Goal: Task Accomplishment & Management: Use online tool/utility

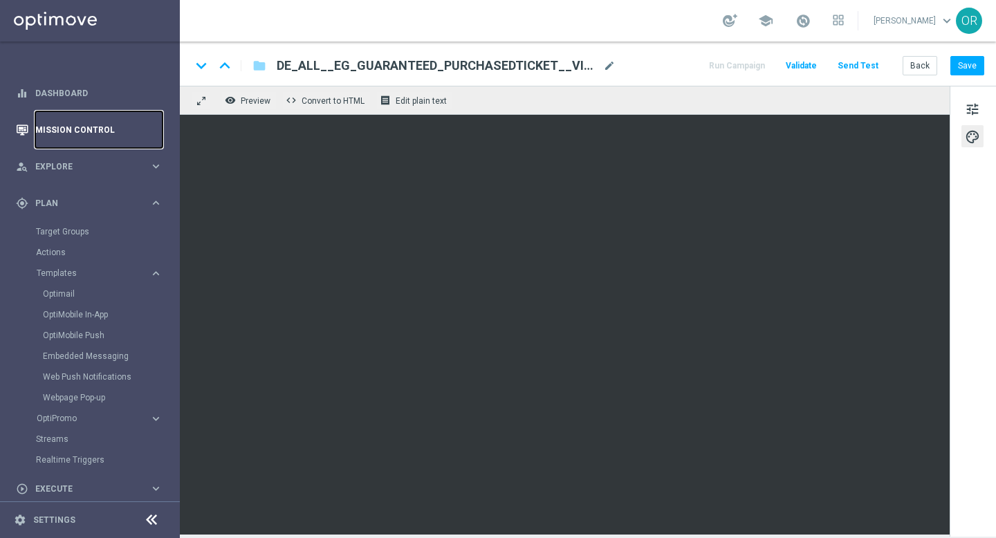
click at [86, 135] on link "Mission Control" at bounding box center [98, 129] width 127 height 37
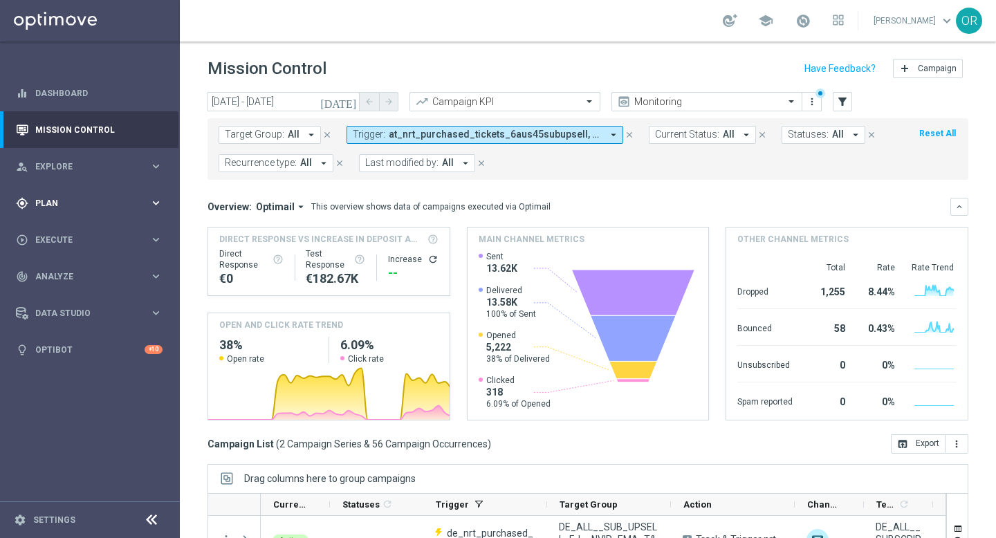
click at [86, 203] on span "Plan" at bounding box center [92, 203] width 114 height 8
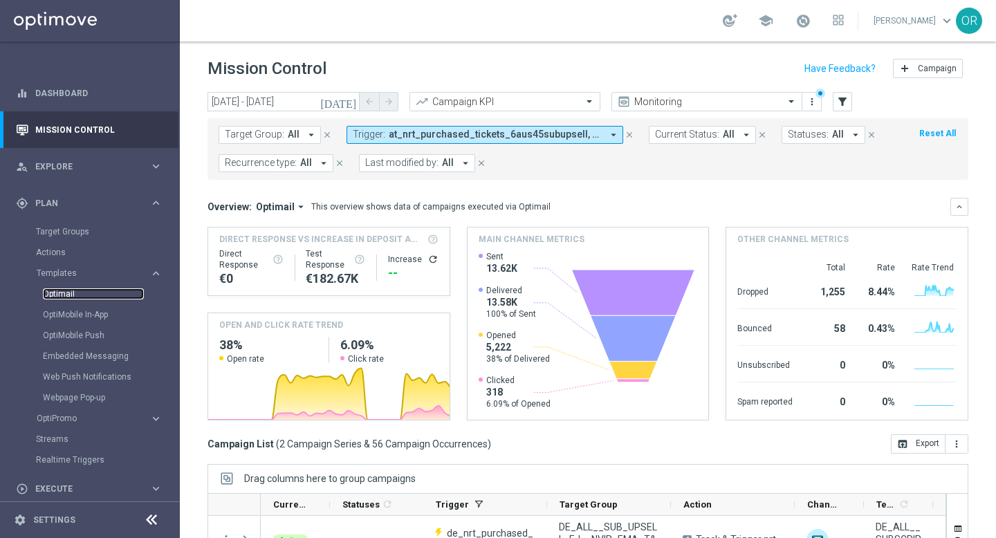
click at [77, 288] on link "Optimail" at bounding box center [93, 293] width 101 height 11
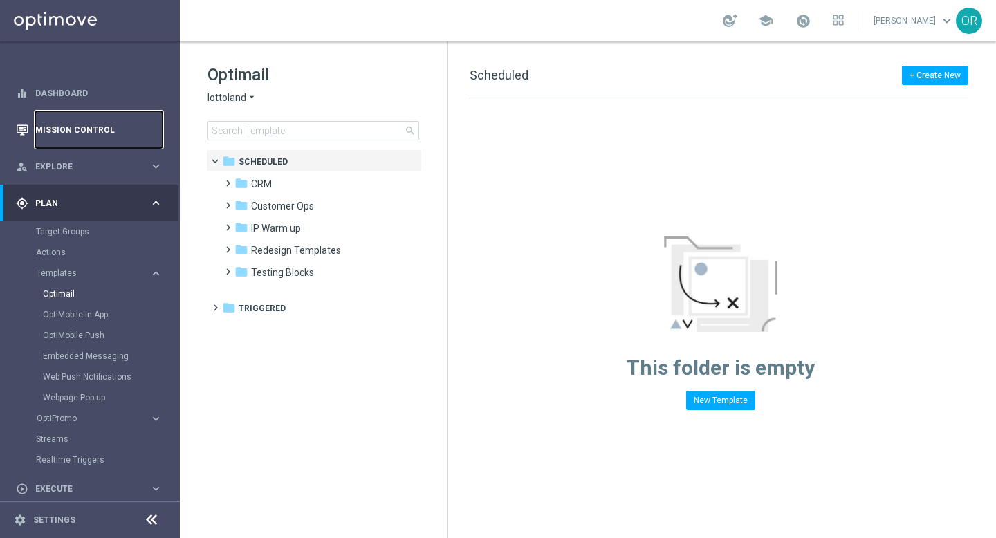
click at [77, 135] on link "Mission Control" at bounding box center [98, 129] width 127 height 37
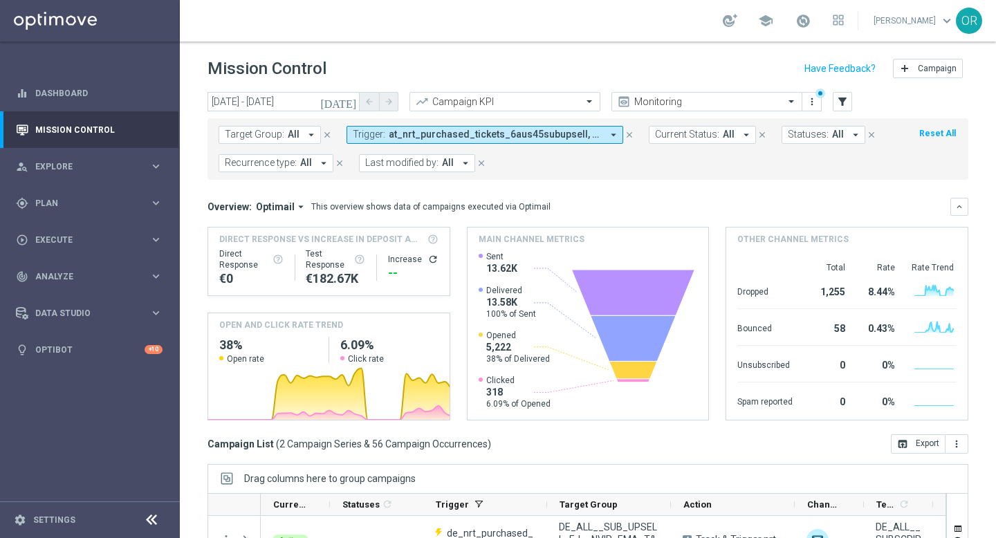
click at [500, 133] on span "at_nrt_purchased_tickets_6aus45subupsell, de_nrt_purchased_tickets_EJsubupsell" at bounding box center [495, 135] width 213 height 12
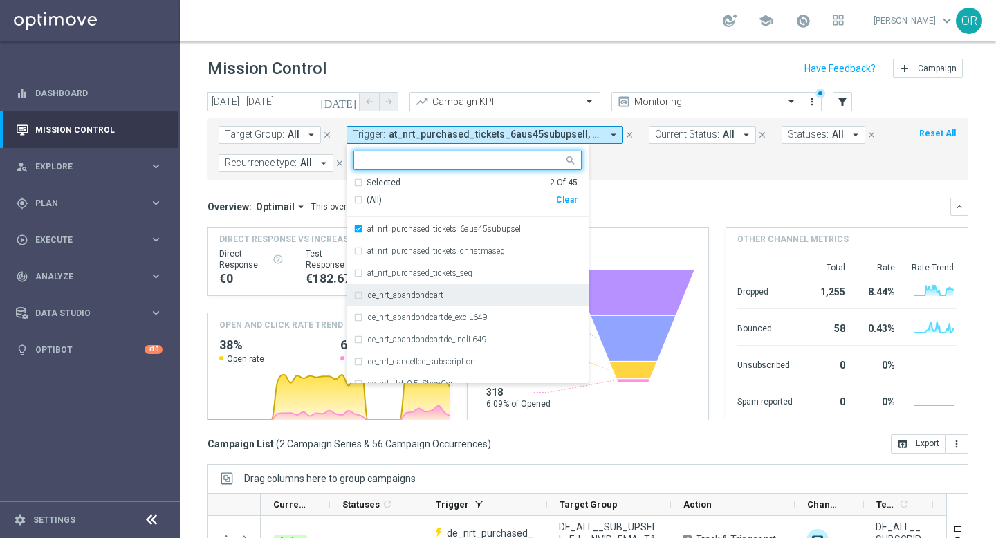
scroll to position [14, 0]
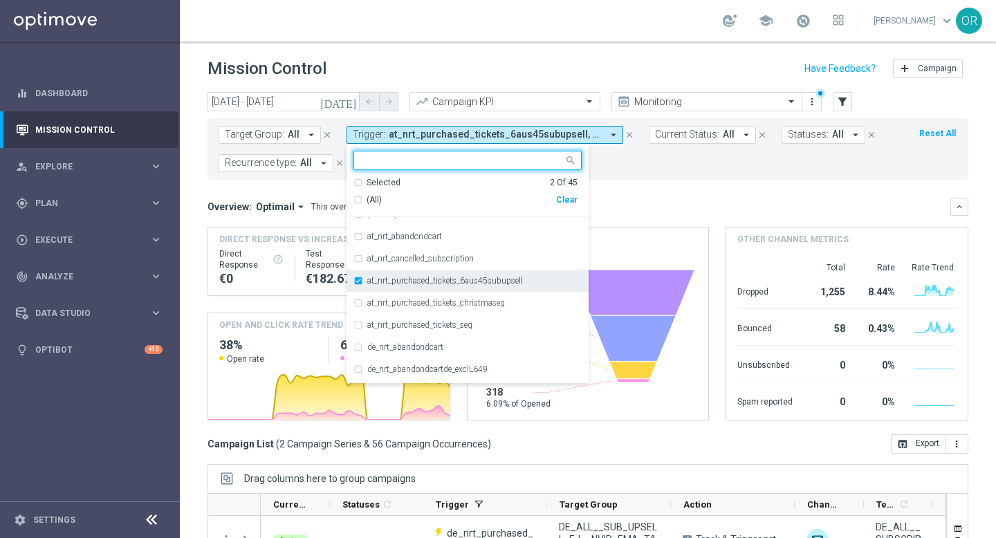
click at [357, 281] on div "at_nrt_purchased_tickets_6aus45subupsell" at bounding box center [467, 281] width 228 height 22
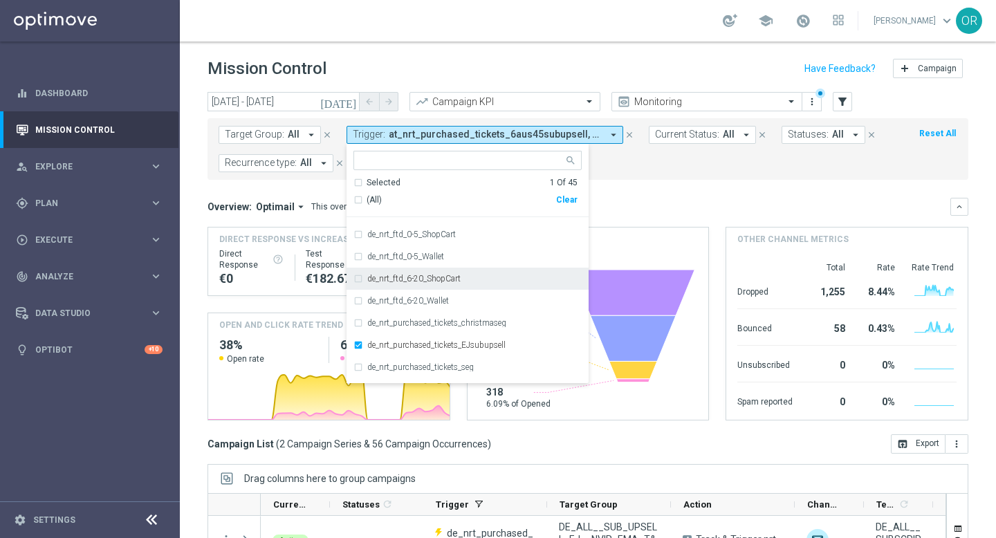
scroll to position [219, 0]
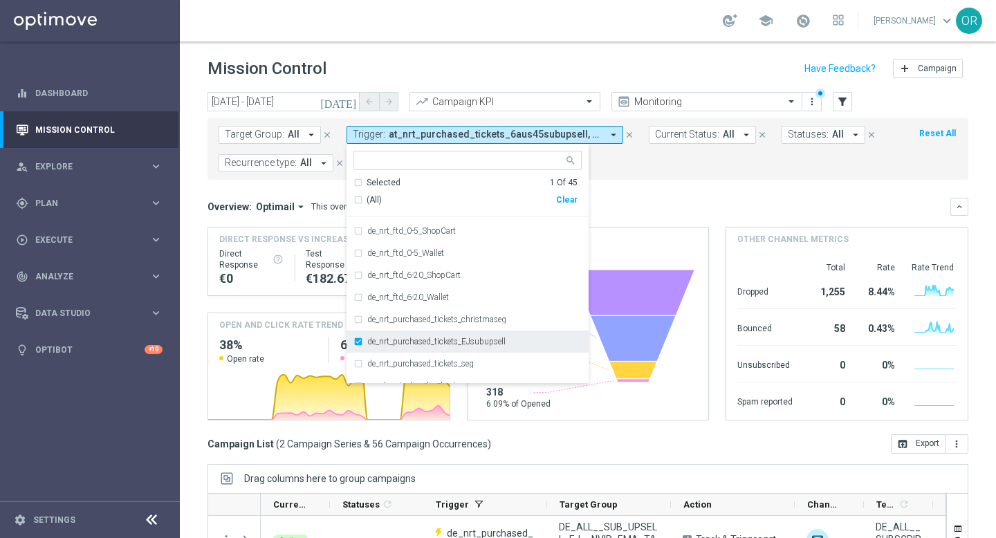
click at [358, 339] on div "de_nrt_purchased_tickets_EJsubupsell" at bounding box center [467, 342] width 228 height 22
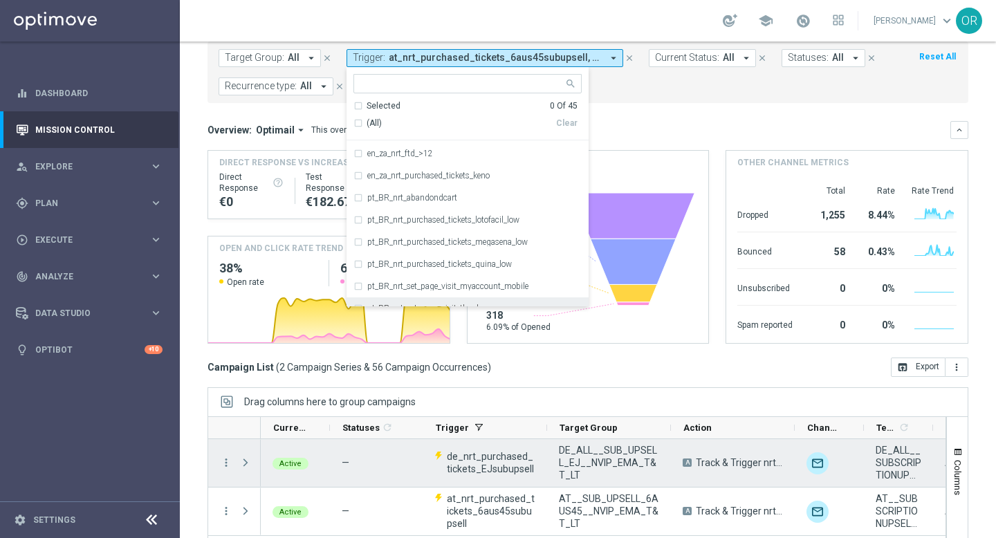
scroll to position [77, 0]
click at [225, 463] on icon "more_vert" at bounding box center [226, 462] width 12 height 12
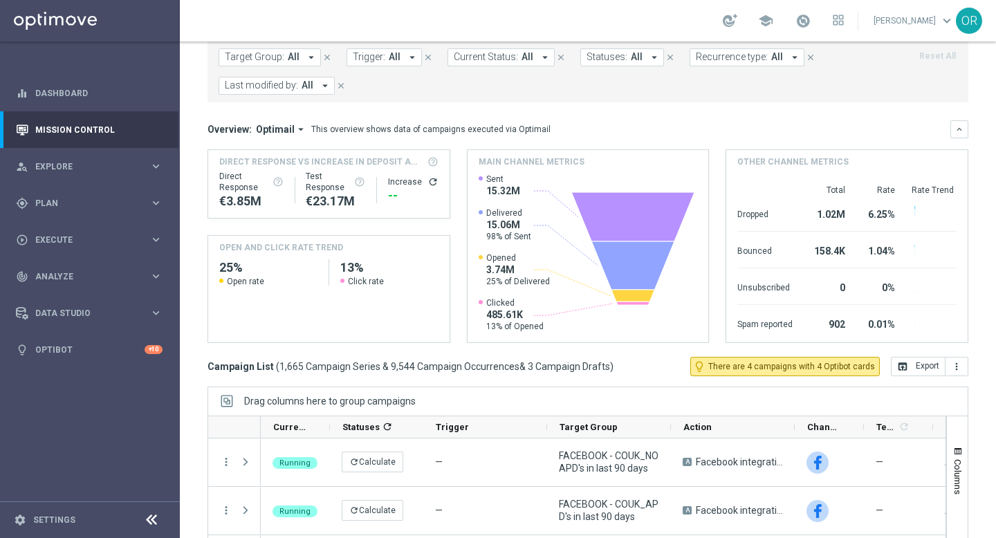
scroll to position [0, 0]
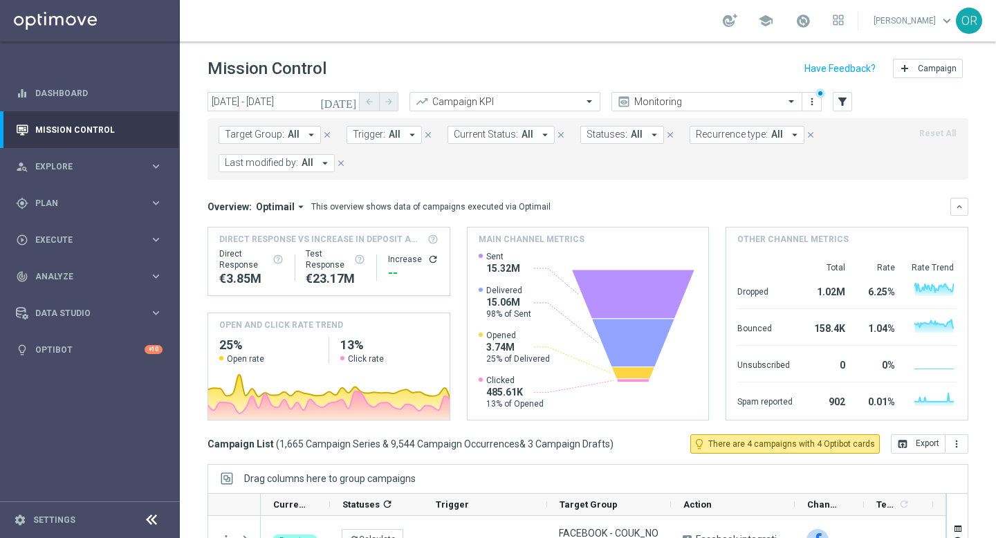
click at [409, 135] on icon "arrow_drop_down" at bounding box center [412, 135] width 12 height 12
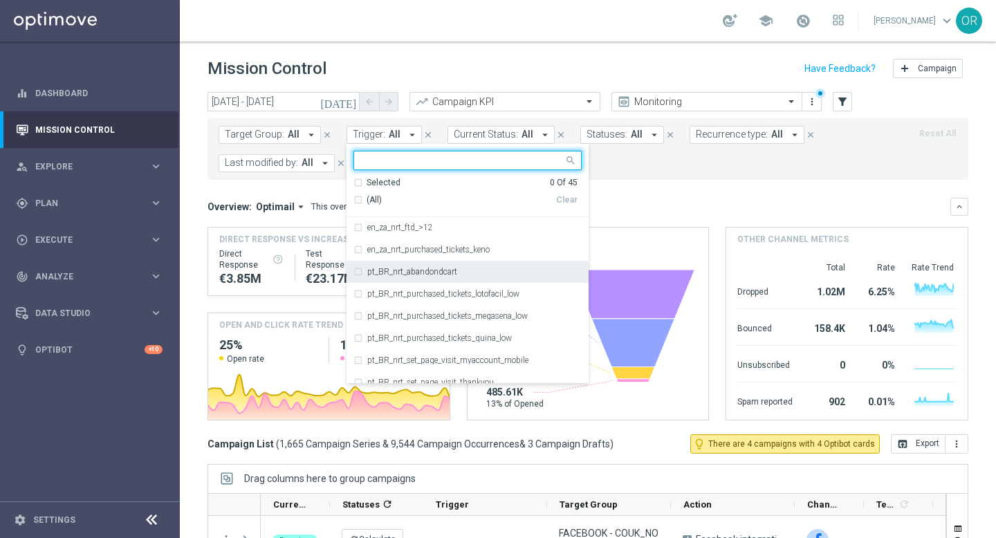
scroll to position [561, 0]
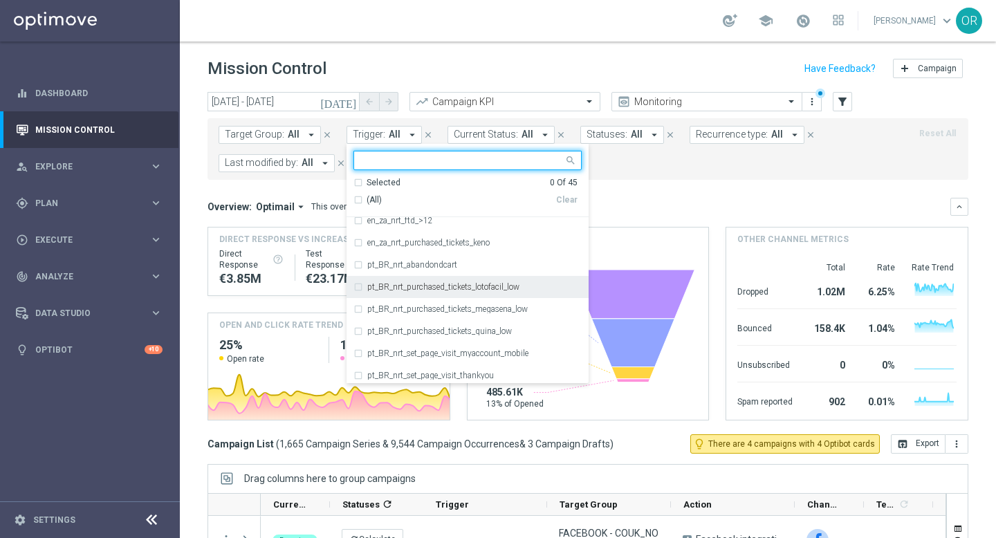
click at [356, 284] on div "pt_BR_nrt_purchased_tickets_lotofacil_low" at bounding box center [467, 287] width 228 height 22
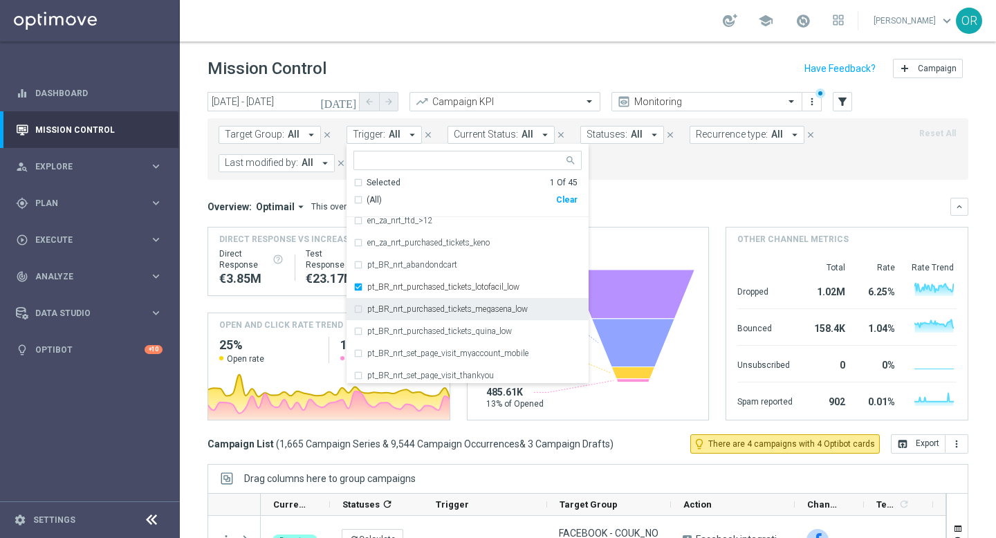
click at [356, 310] on div "pt_BR_nrt_purchased_tickets_megasena_low" at bounding box center [467, 309] width 228 height 22
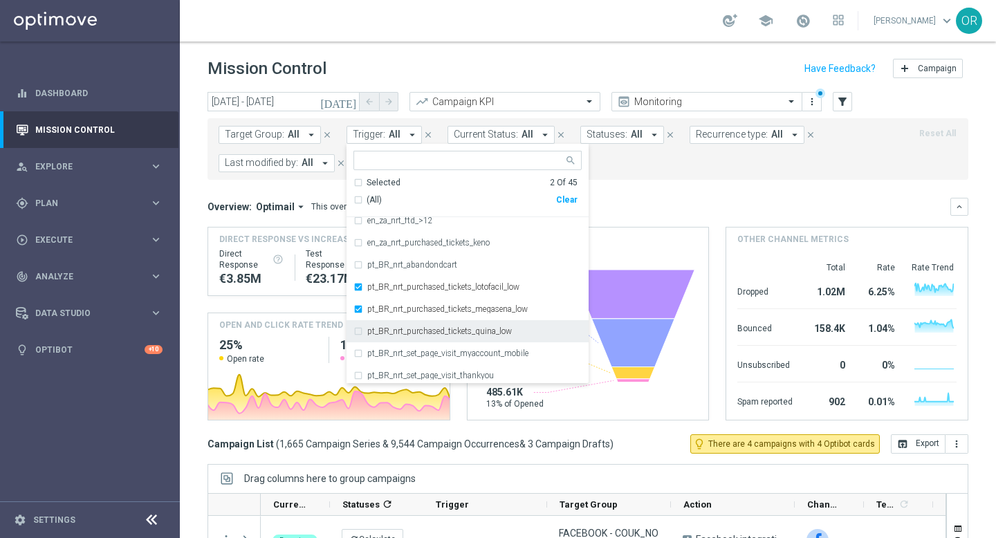
click at [355, 331] on div "pt_BR_nrt_purchased_tickets_quina_low" at bounding box center [467, 331] width 228 height 22
click at [351, 99] on icon "[DATE]" at bounding box center [338, 101] width 37 height 12
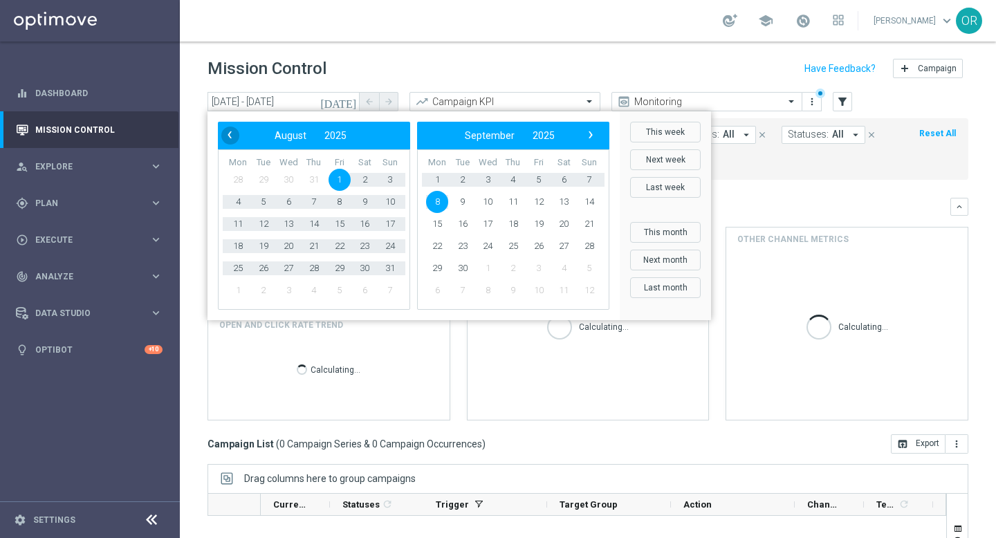
click at [231, 140] on span "‹" at bounding box center [230, 135] width 18 height 18
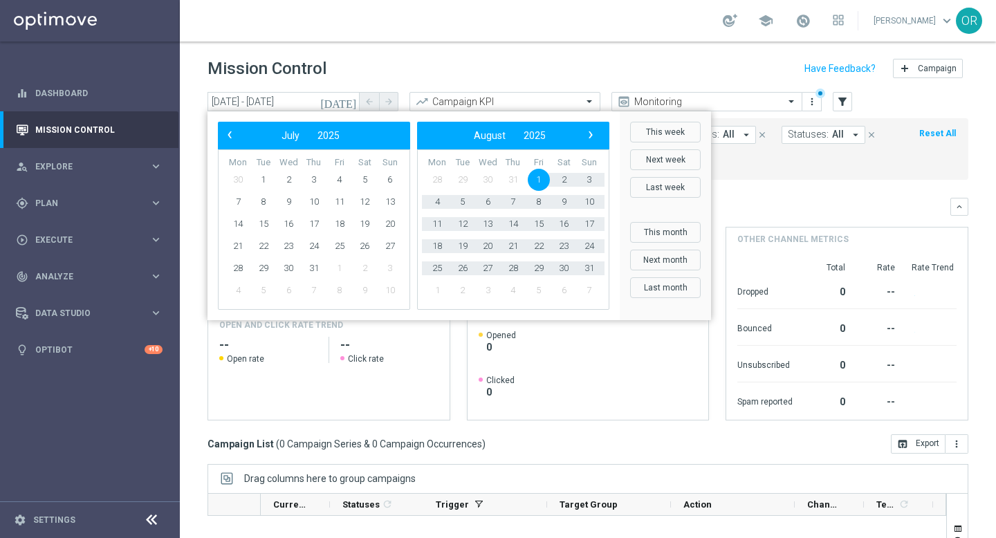
click at [231, 140] on span "‹" at bounding box center [230, 135] width 18 height 18
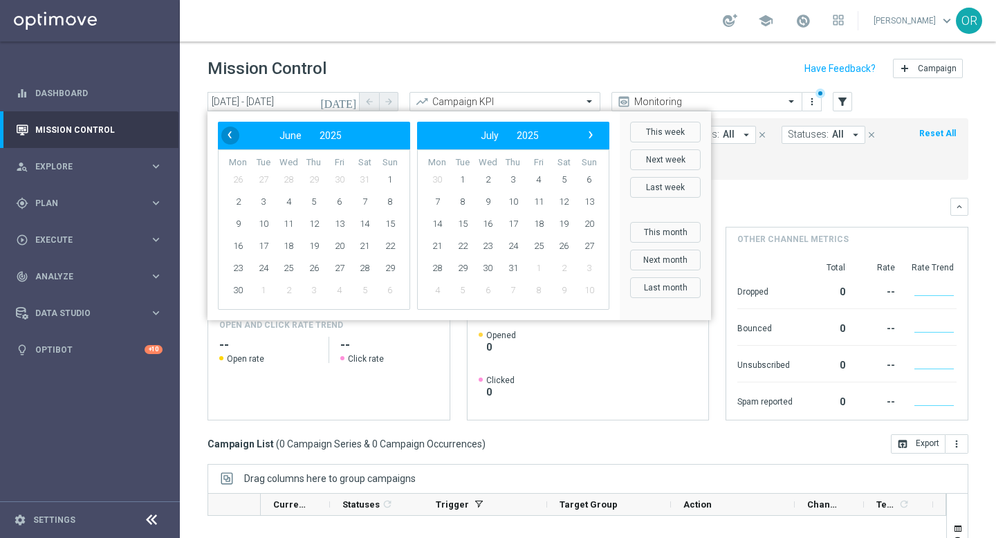
click at [229, 134] on span "‹" at bounding box center [230, 135] width 18 height 18
click at [313, 179] on span "1" at bounding box center [314, 180] width 22 height 22
click at [595, 137] on span "›" at bounding box center [591, 135] width 18 height 18
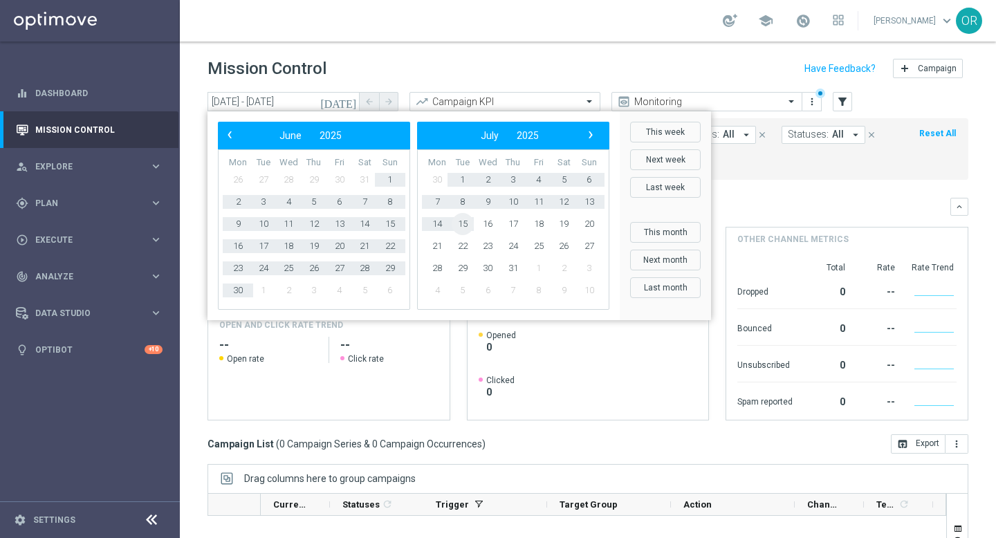
click at [466, 223] on span "15" at bounding box center [463, 224] width 22 height 22
type input "[DATE] - [DATE]"
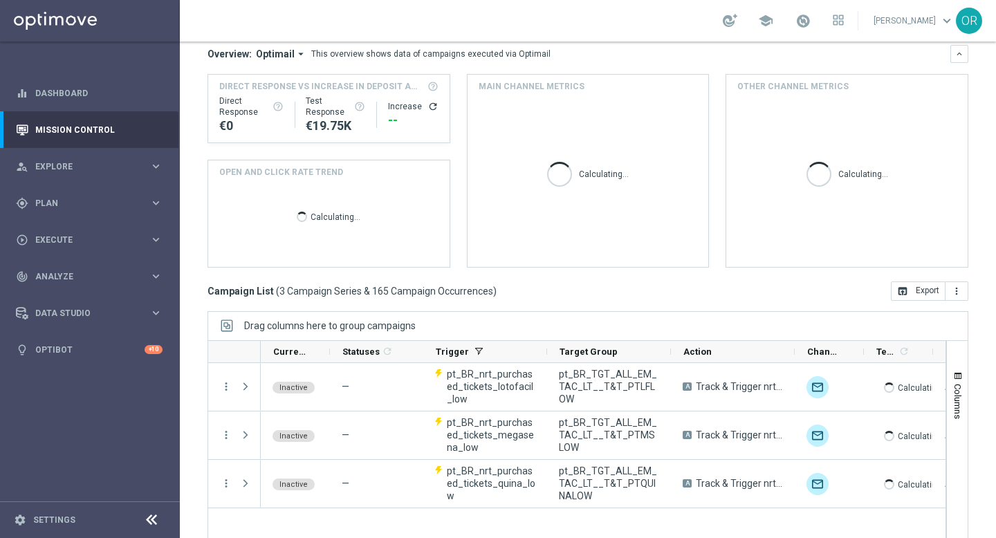
scroll to position [182, 0]
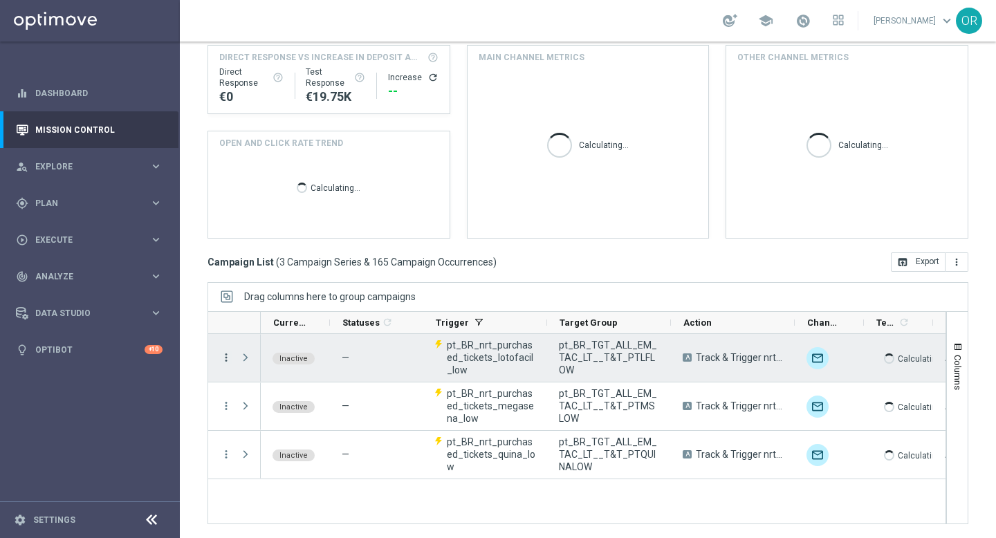
click at [230, 361] on icon "more_vert" at bounding box center [226, 357] width 12 height 12
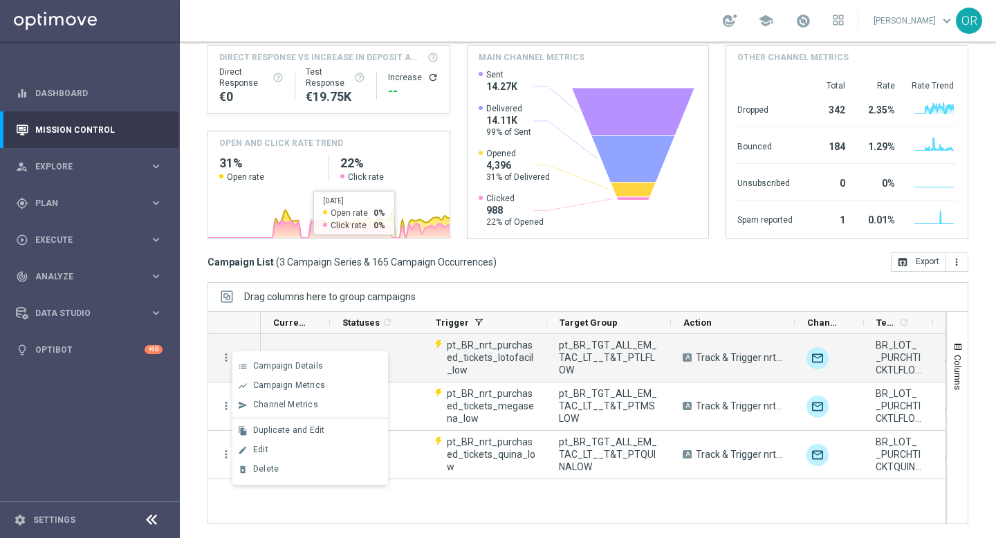
scroll to position [133, 0]
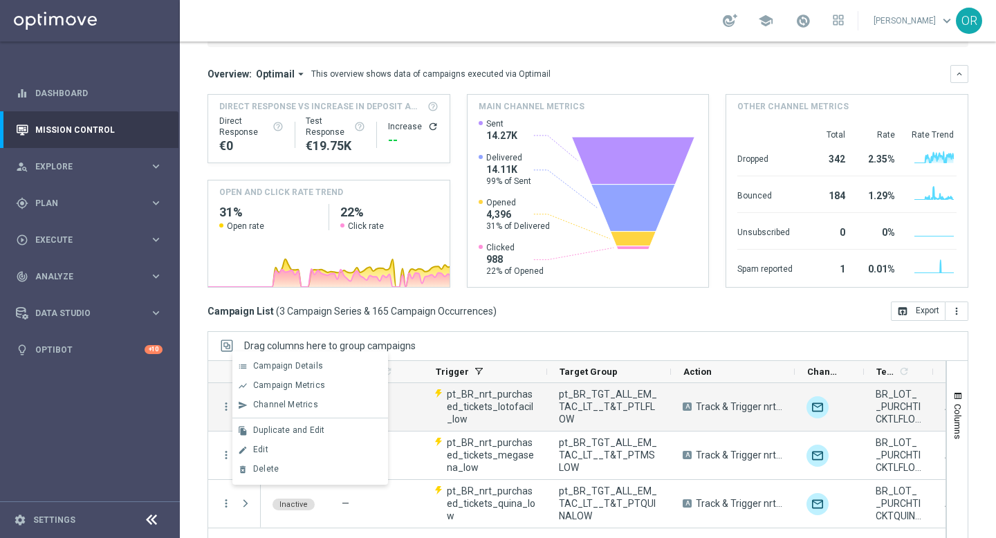
click at [459, 322] on div "[DATE] [DATE] - [DATE] arrow_back arrow_forward Campaign KPI trending_up Monito…" at bounding box center [588, 176] width 816 height 434
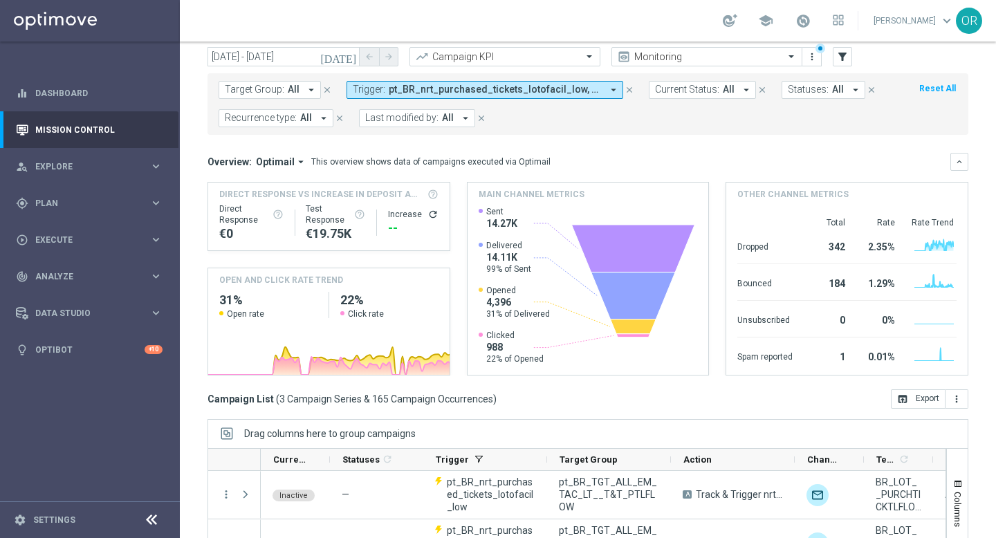
scroll to position [0, 0]
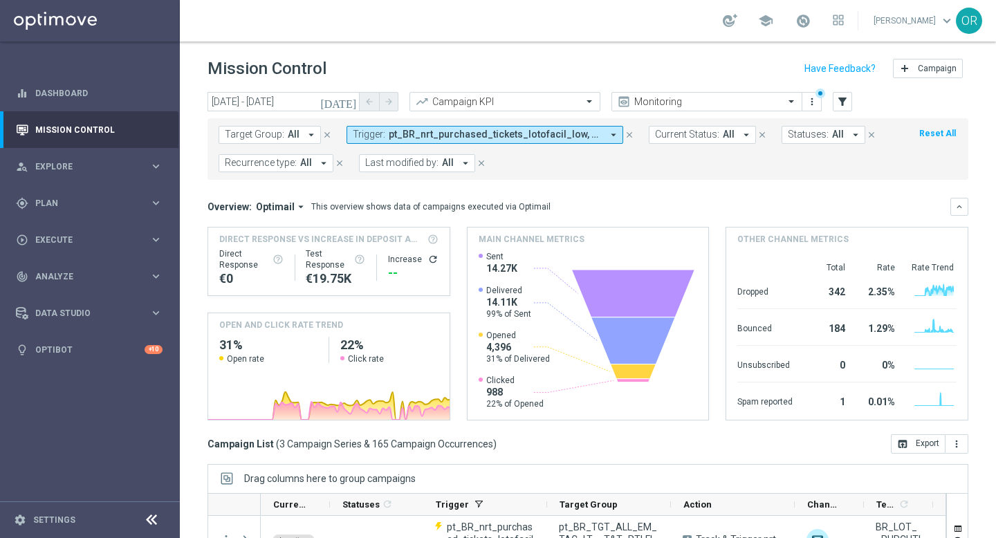
click at [482, 142] on button "Trigger: pt_BR_nrt_purchased_tickets_lotofacil_low, pt_BR_nrt_purchased_tickets…" at bounding box center [485, 135] width 277 height 18
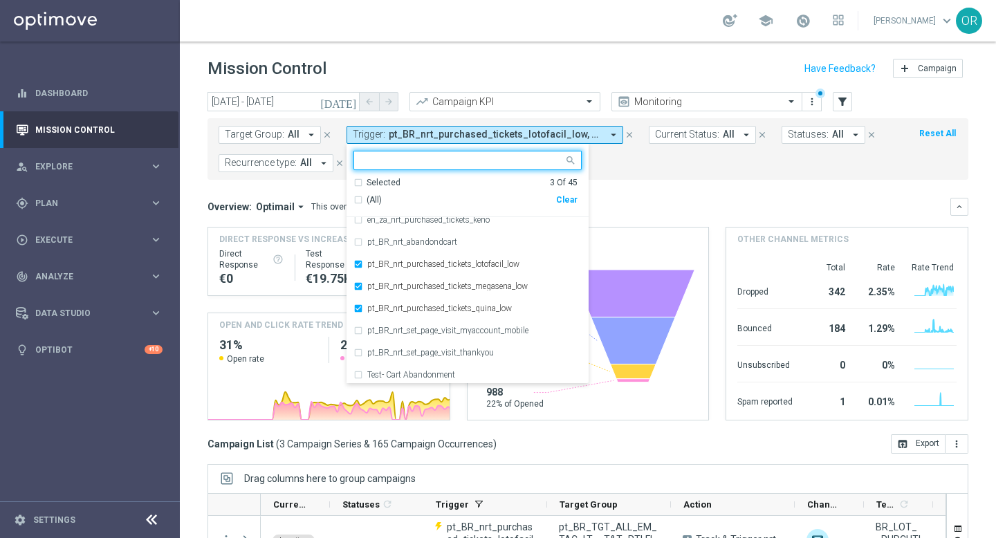
scroll to position [591, 0]
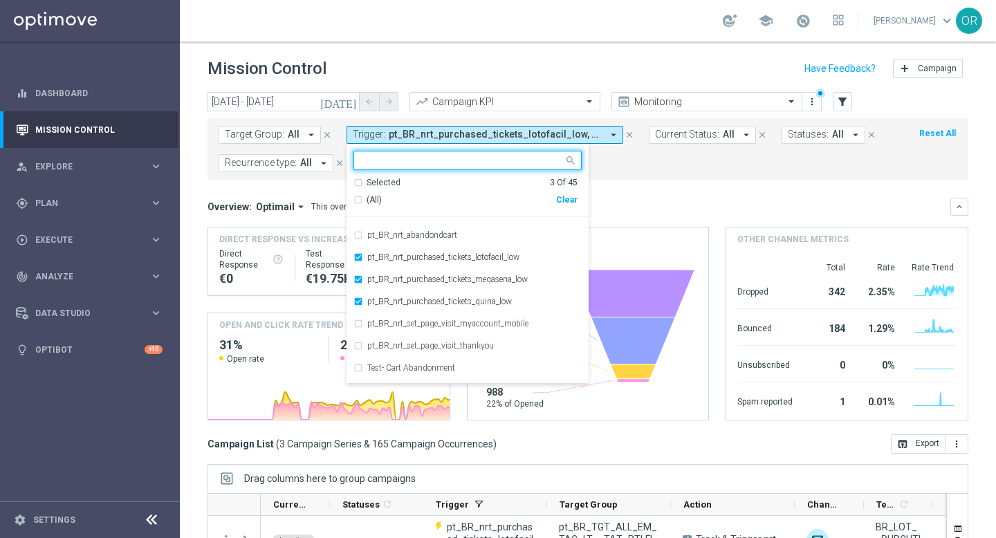
click at [636, 196] on mini-dashboard "Overview: Optimail arrow_drop_down This overview shows data of campaigns execut…" at bounding box center [588, 307] width 761 height 255
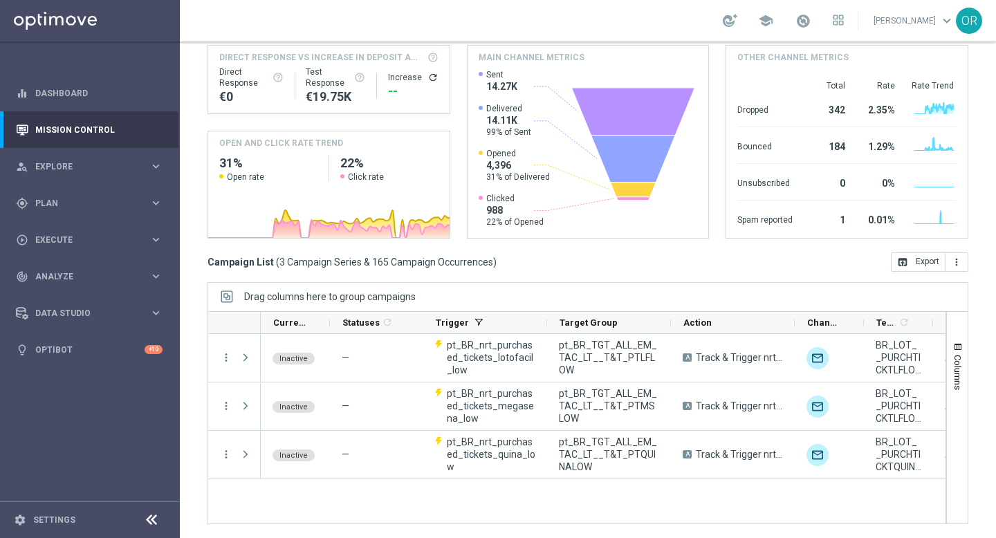
scroll to position [0, 0]
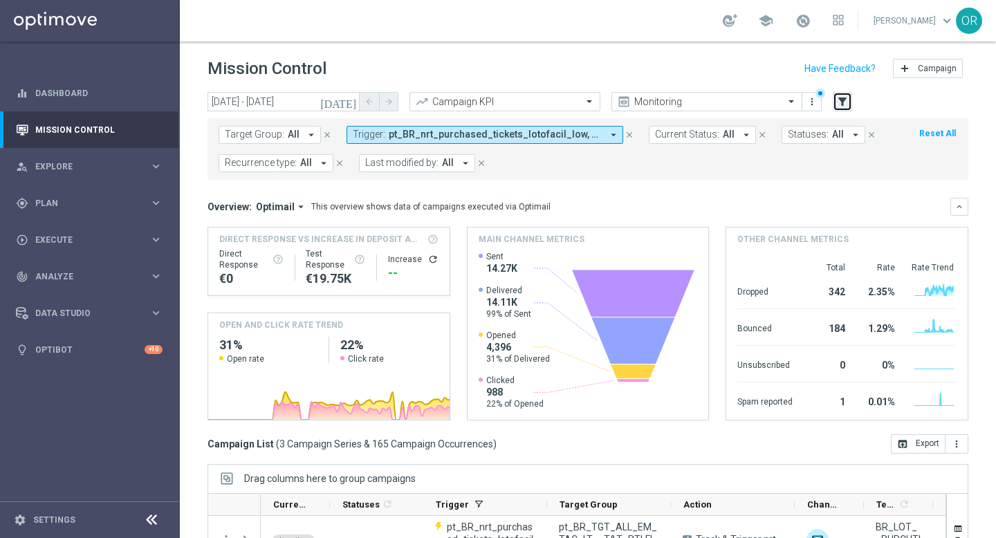
click at [838, 98] on icon "filter_alt" at bounding box center [842, 101] width 12 height 12
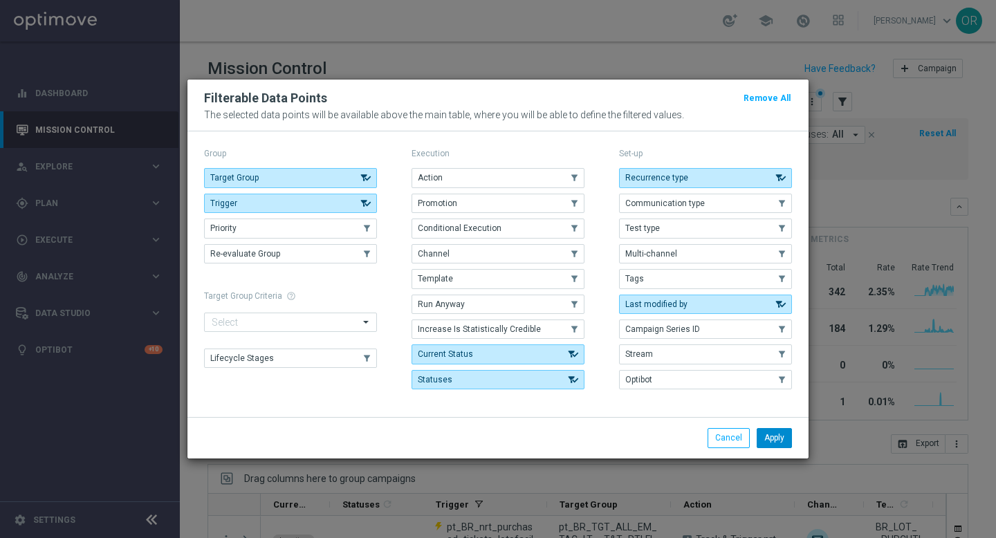
click at [773, 436] on button "Apply" at bounding box center [774, 437] width 35 height 19
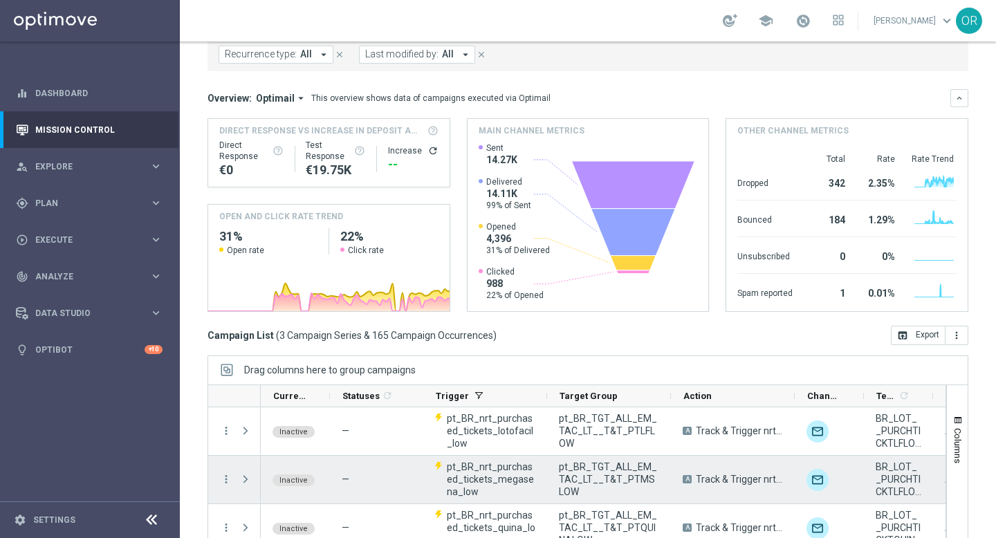
scroll to position [148, 0]
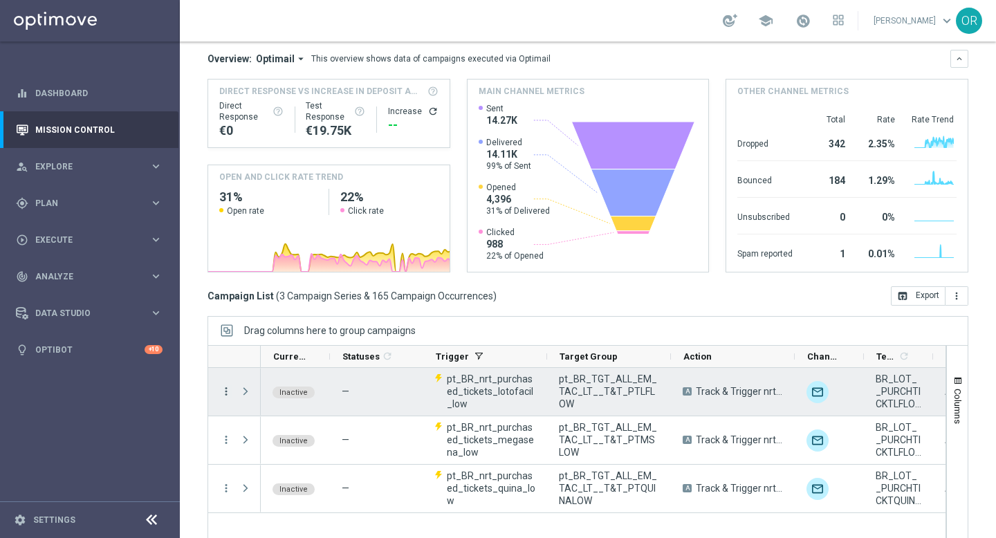
click at [228, 388] on icon "more_vert" at bounding box center [226, 391] width 12 height 12
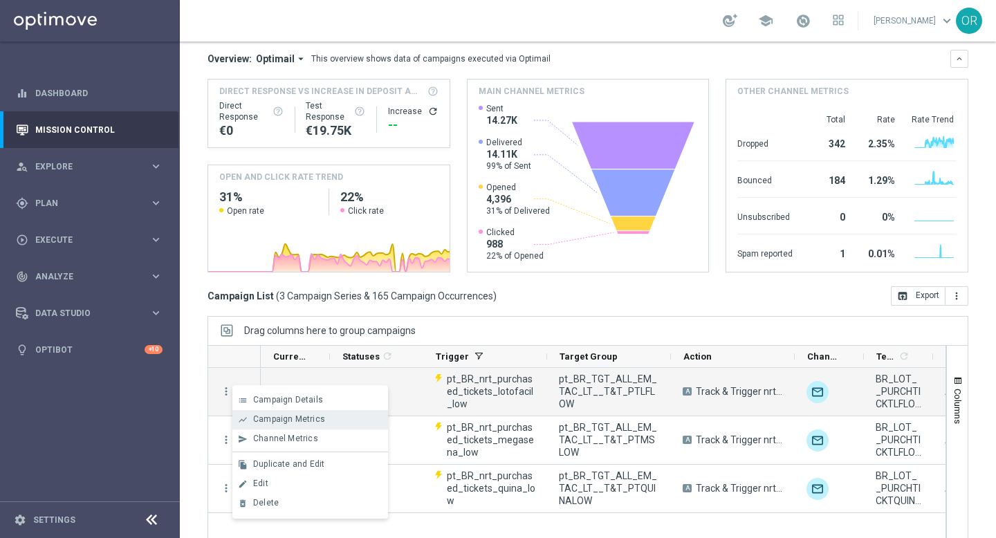
click at [295, 419] on span "Campaign Metrics" at bounding box center [289, 419] width 72 height 10
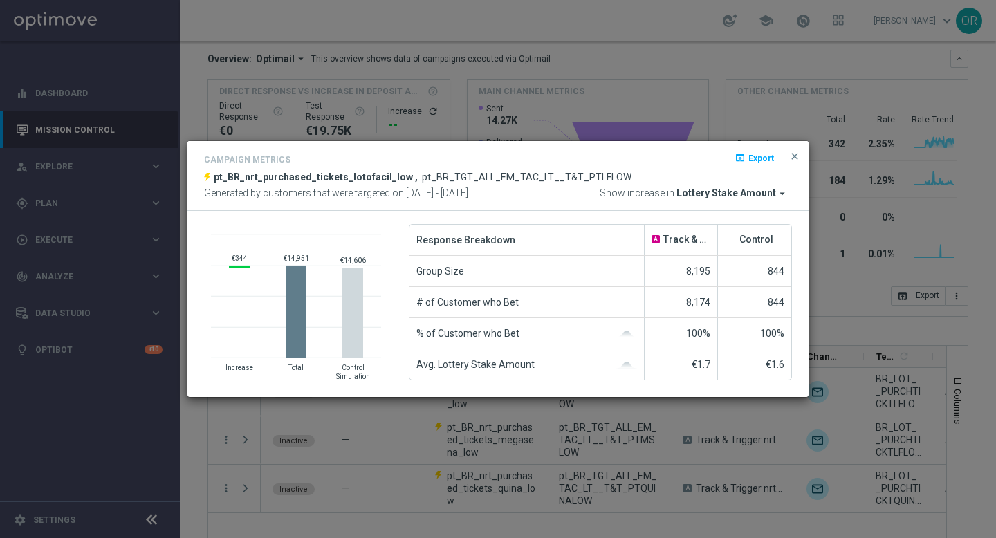
click at [762, 194] on span "Lottery Stake Amount" at bounding box center [726, 193] width 100 height 12
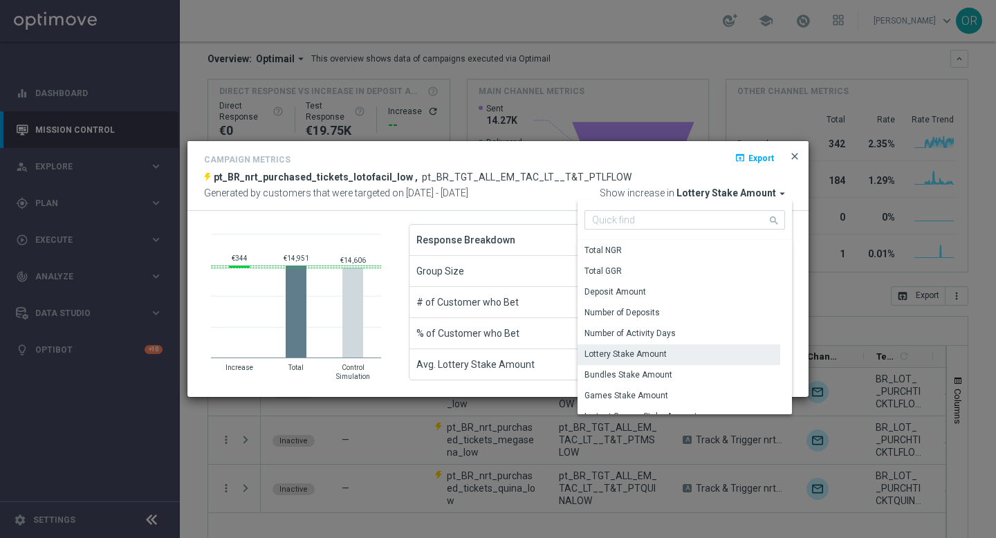
click at [792, 158] on span "close" at bounding box center [794, 156] width 11 height 11
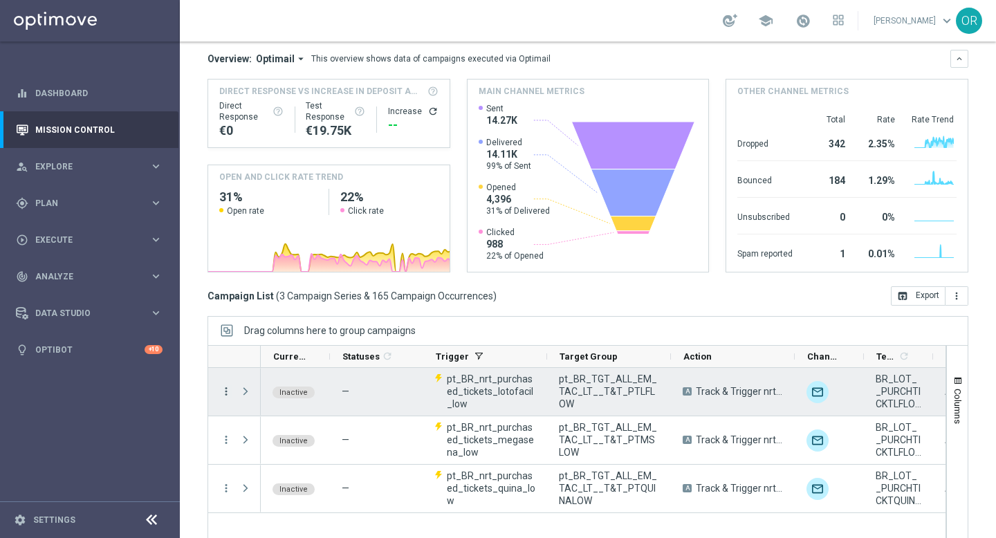
click at [226, 392] on icon "more_vert" at bounding box center [226, 391] width 12 height 12
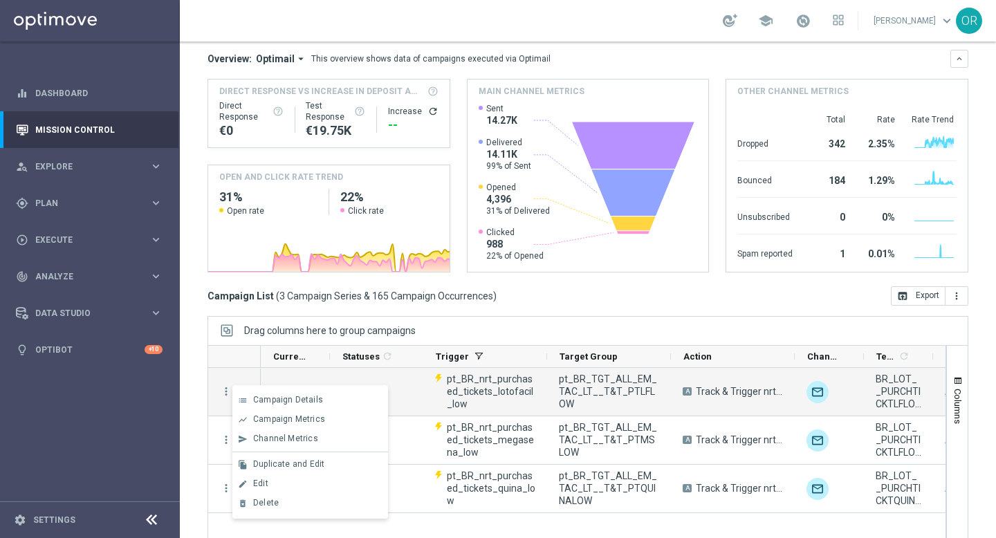
click at [481, 328] on div "Drag columns here to group campaigns" at bounding box center [588, 330] width 761 height 29
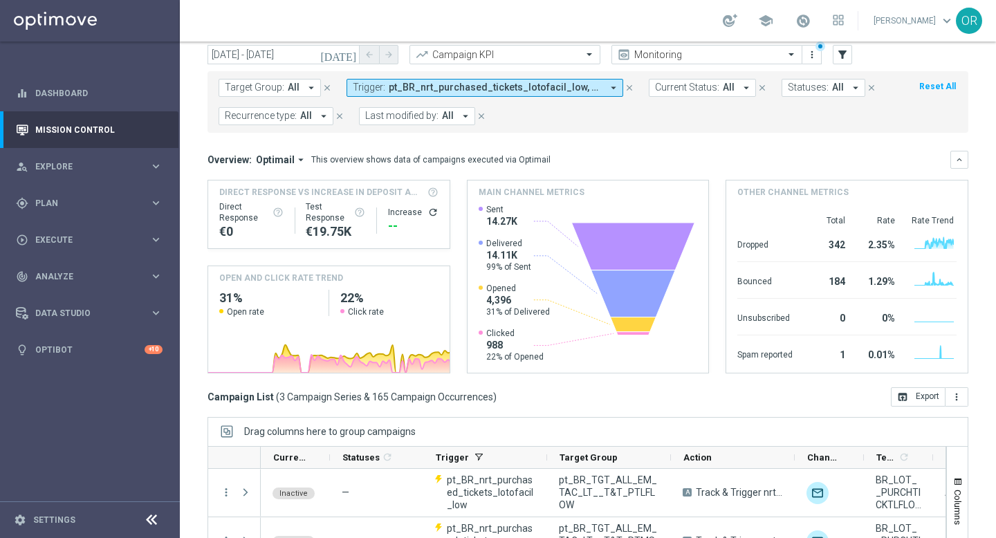
scroll to position [10, 0]
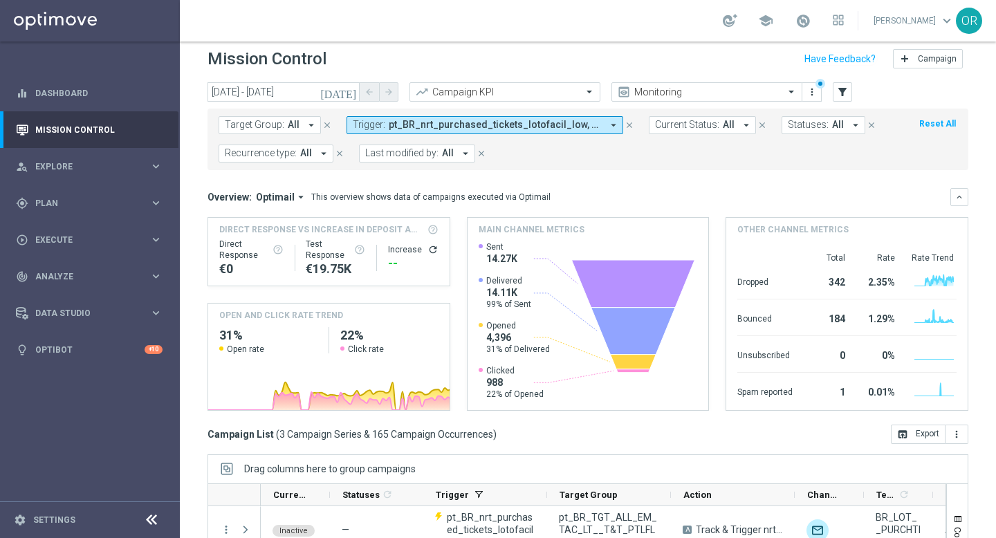
click at [353, 90] on icon "[DATE]" at bounding box center [338, 92] width 37 height 12
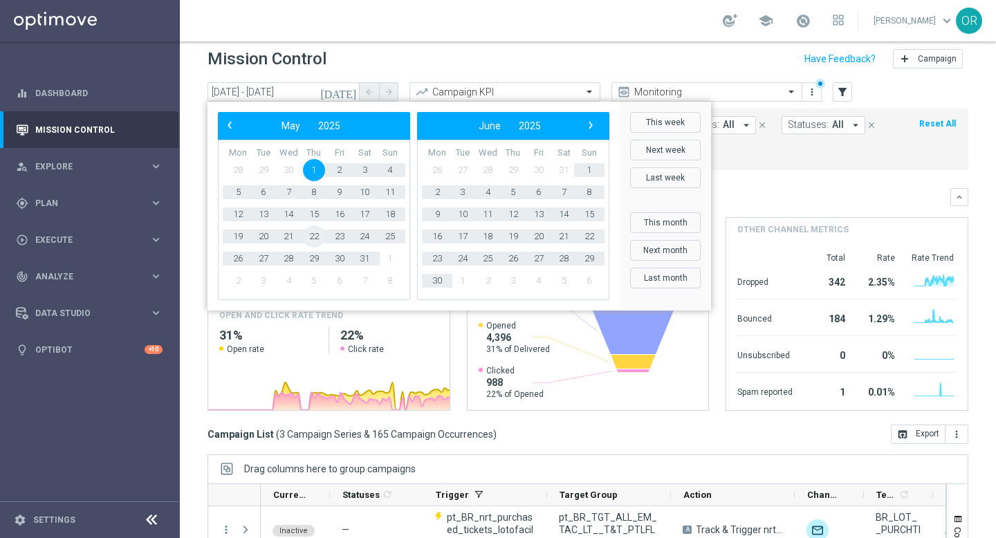
click at [315, 233] on span "22" at bounding box center [314, 236] width 22 height 22
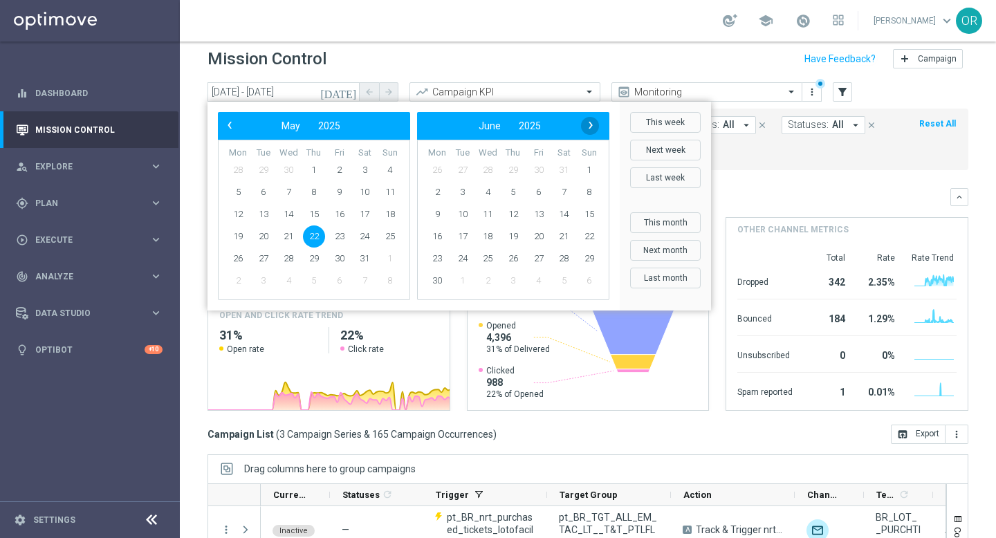
click at [590, 124] on span "›" at bounding box center [591, 125] width 18 height 18
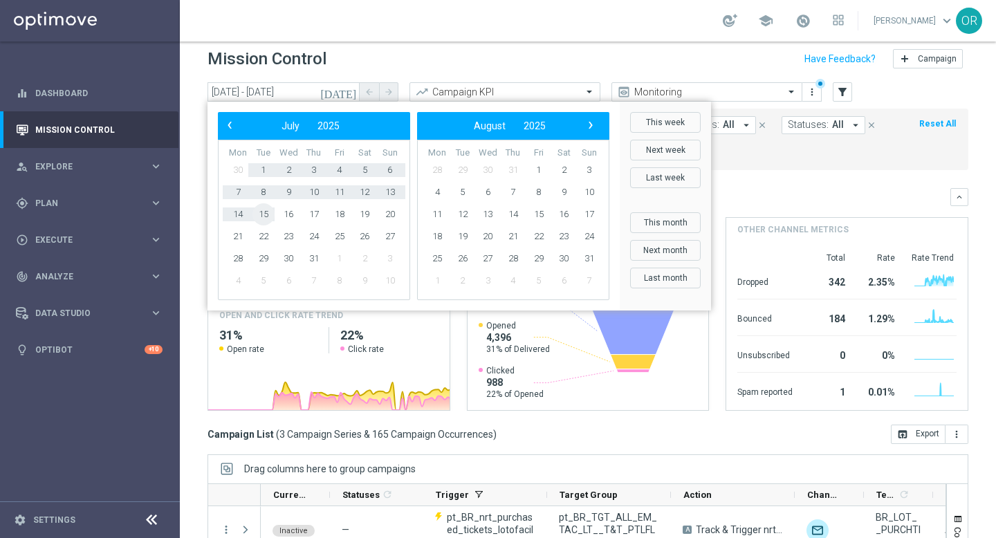
click at [264, 212] on span "15" at bounding box center [263, 214] width 22 height 22
type input "[DATE] - [DATE]"
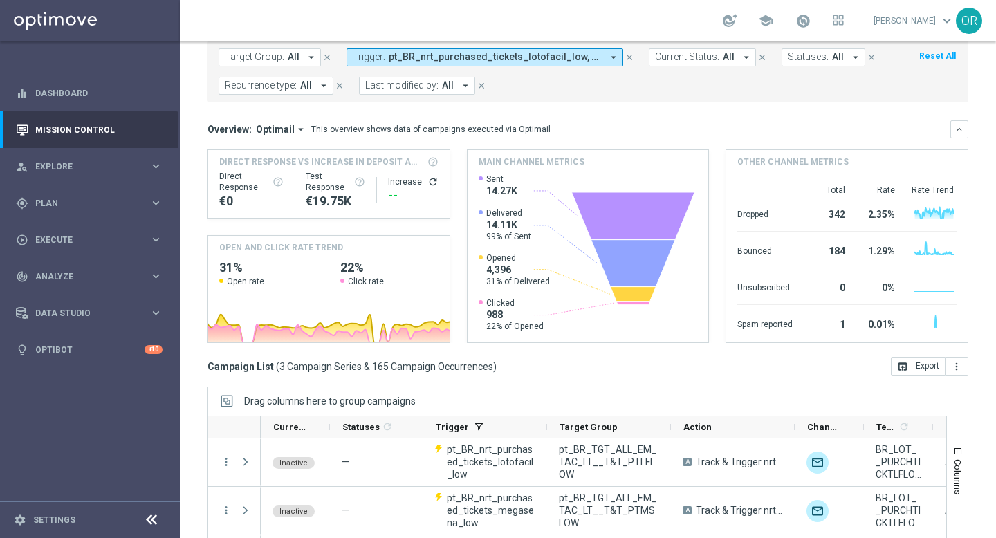
scroll to position [0, 0]
